Goal: Information Seeking & Learning: Learn about a topic

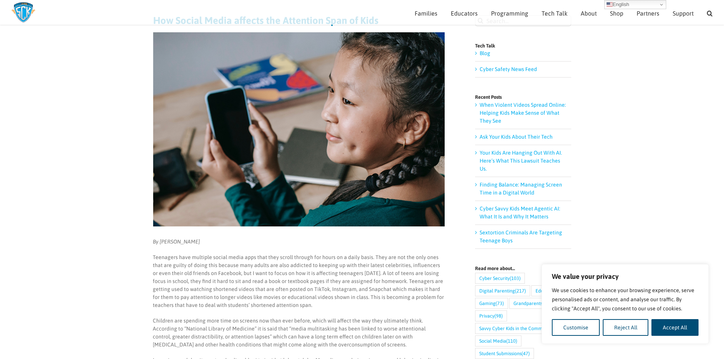
scroll to position [76, 0]
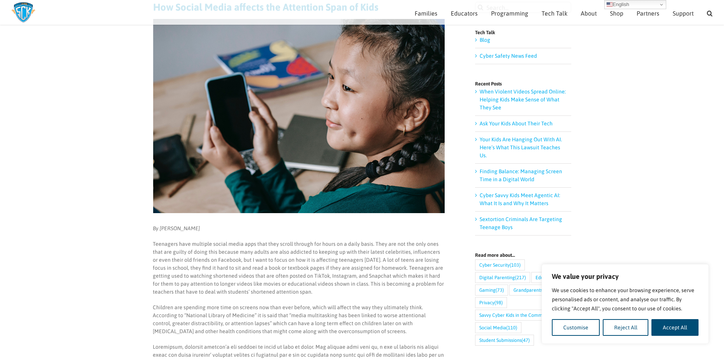
click at [633, 160] on main "How Social Media affects the Attention Span of Kids By Stephanie Olson Teenager…" at bounding box center [362, 365] width 724 height 769
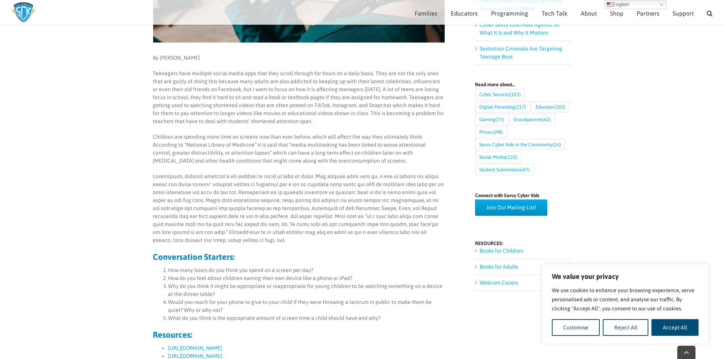
scroll to position [260, 0]
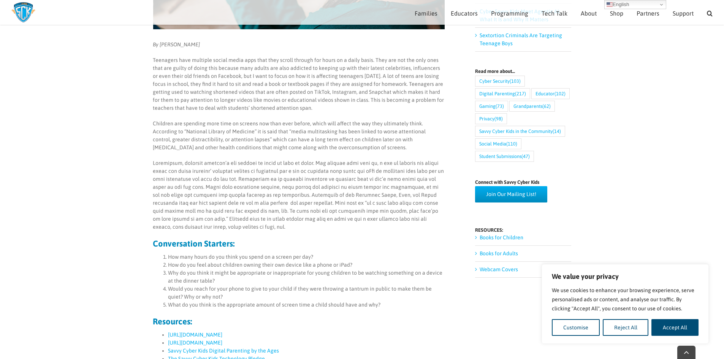
click at [183, 214] on p at bounding box center [299, 195] width 292 height 72
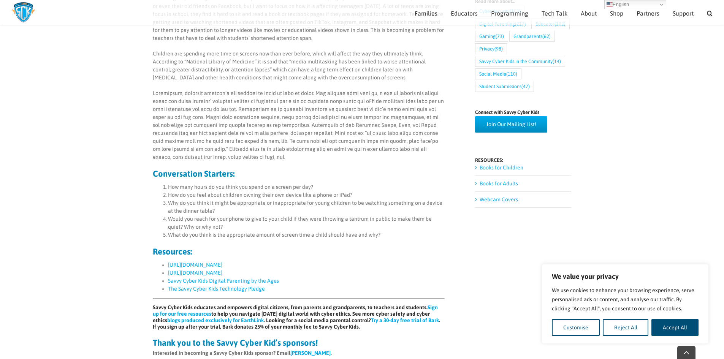
scroll to position [336, 0]
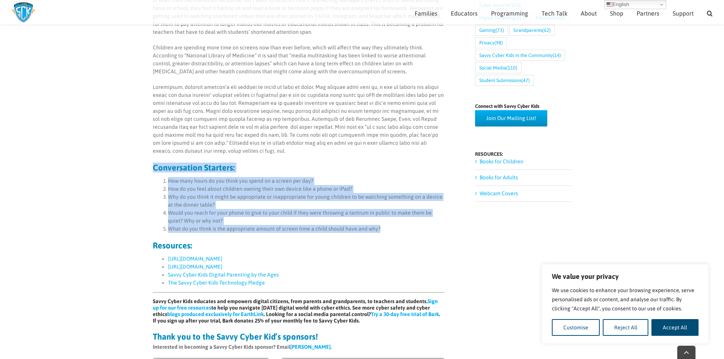
drag, startPoint x: 406, startPoint y: 233, endPoint x: 133, endPoint y: 162, distance: 281.6
click at [133, 162] on main "How Social Media affects the Attention Span of Kids By Stephanie Olson Teenager…" at bounding box center [362, 105] width 724 height 769
copy div "Conversation Starters: How many hours do you think you spend on a screen per da…"
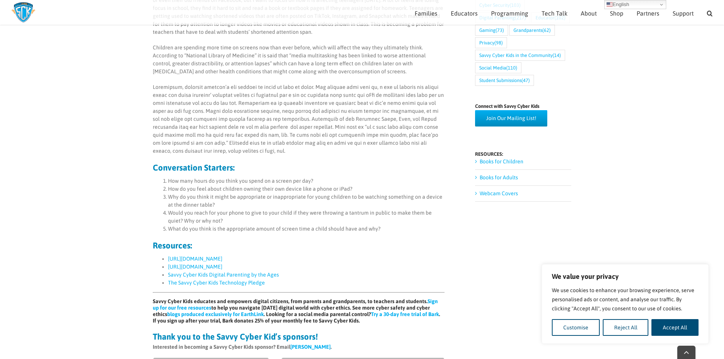
click at [412, 252] on div "By Stephanie Olson Teenagers have multiple social media apps that they scroll t…" at bounding box center [299, 185] width 292 height 441
click at [411, 229] on li "What do you think is the appropriate amount of screen time a child should have …" at bounding box center [306, 229] width 276 height 8
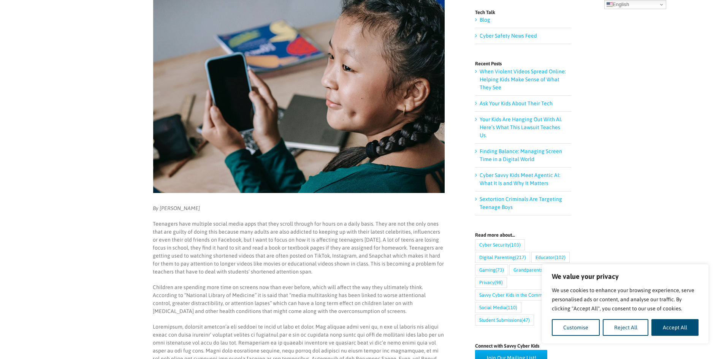
scroll to position [0, 0]
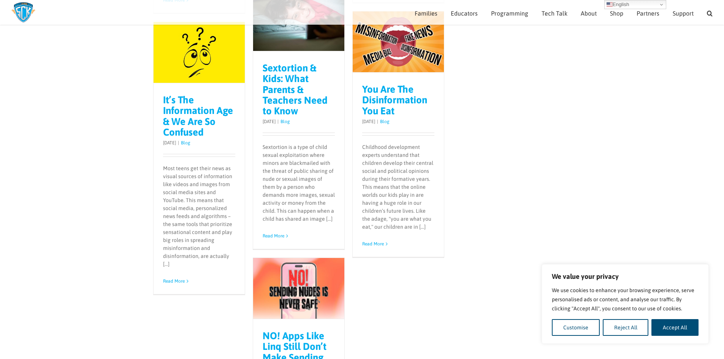
scroll to position [570, 0]
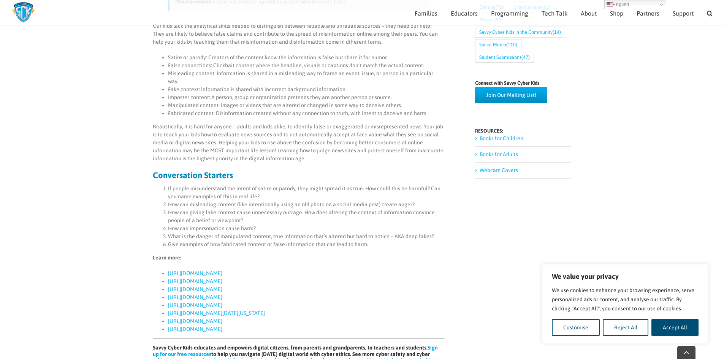
scroll to position [372, 0]
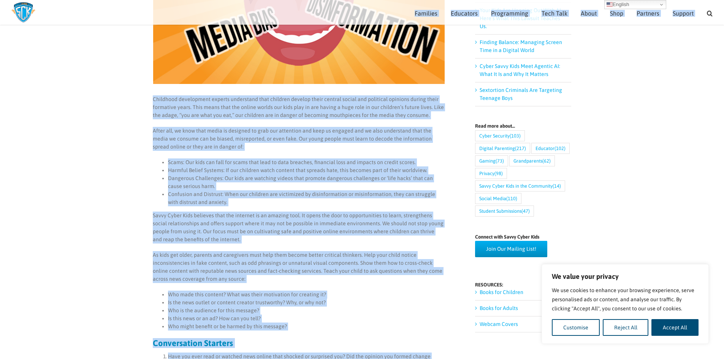
scroll to position [198, 0]
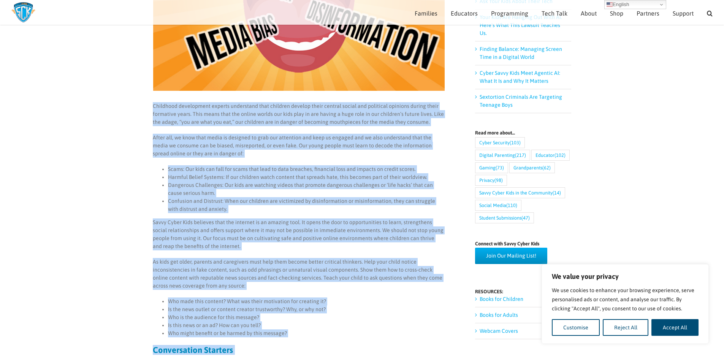
drag, startPoint x: 277, startPoint y: 201, endPoint x: 140, endPoint y: 103, distance: 167.8
click at [140, 103] on main "You Are The Disinformation You Eat Childhood development experts understand tha…" at bounding box center [362, 325] width 724 height 932
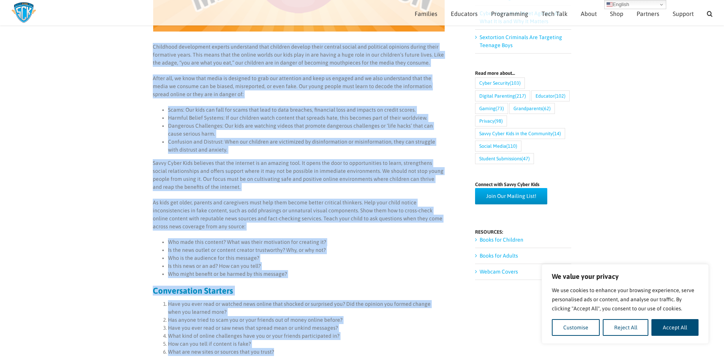
scroll to position [258, 0]
copy div "Loremipsu dolorsitame consect adipiscing elit seddoeiu tempori utlab etdolor ma…"
